Goal: Navigation & Orientation: Find specific page/section

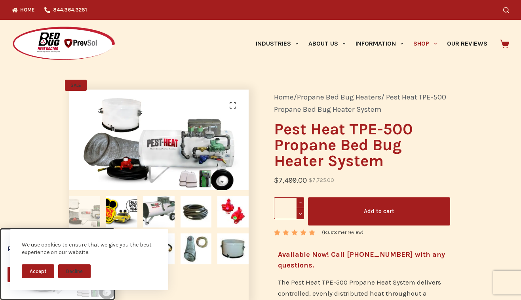
click at [105, 62] on picture at bounding box center [64, 59] width 104 height 8
click at [76, 32] on img at bounding box center [64, 43] width 104 height 35
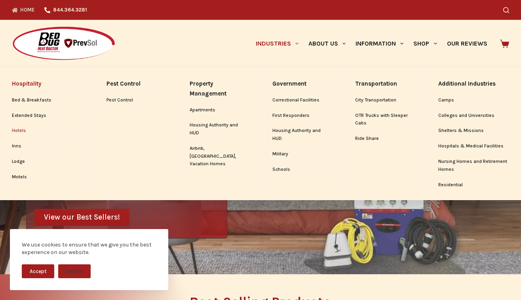
click at [24, 132] on link "Hotels" at bounding box center [47, 130] width 70 height 15
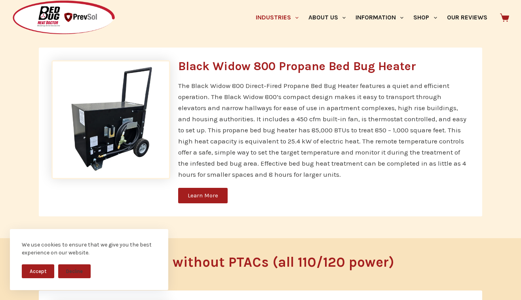
scroll to position [1332, 0]
